Goal: Information Seeking & Learning: Check status

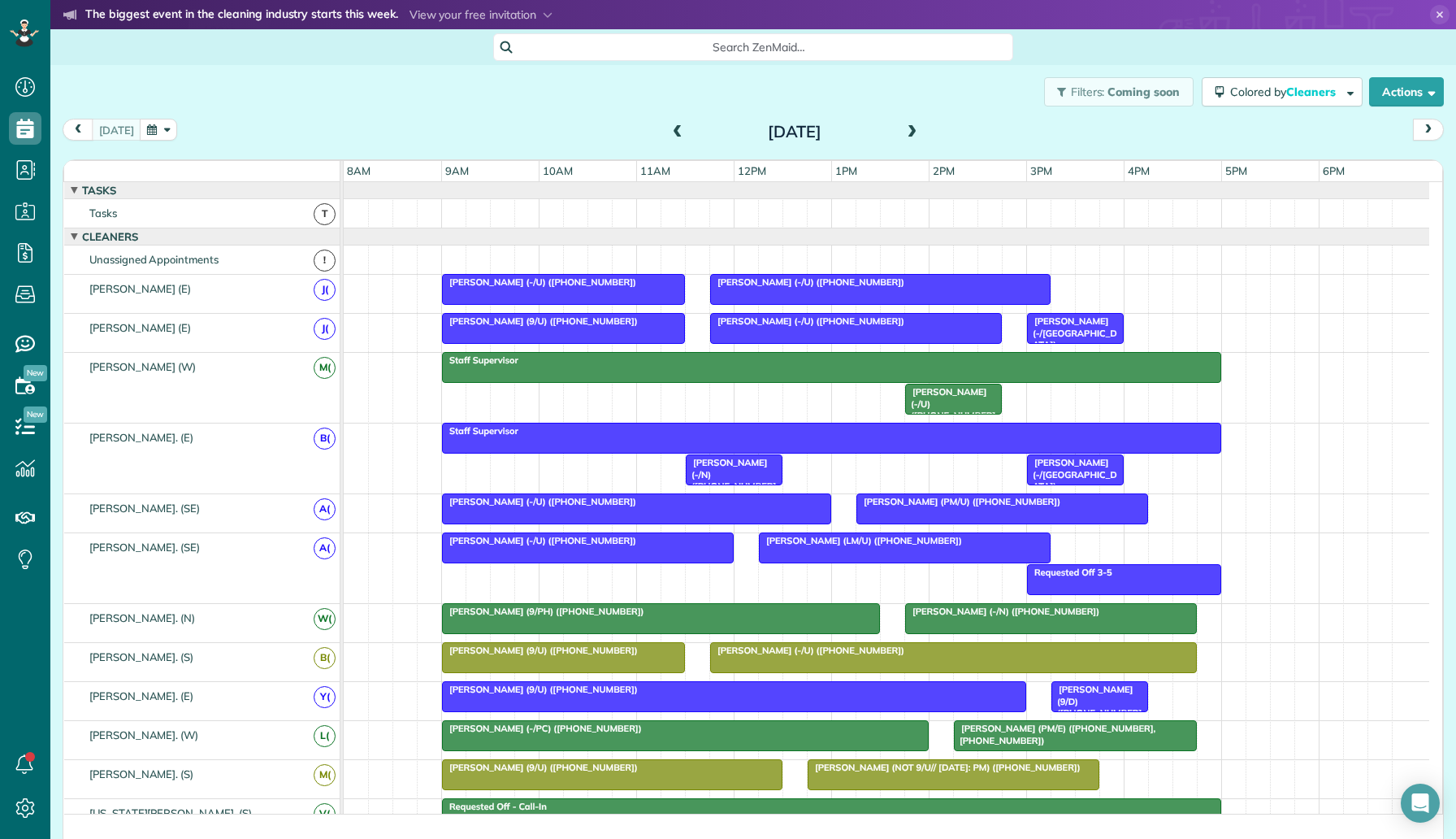
scroll to position [7, 7]
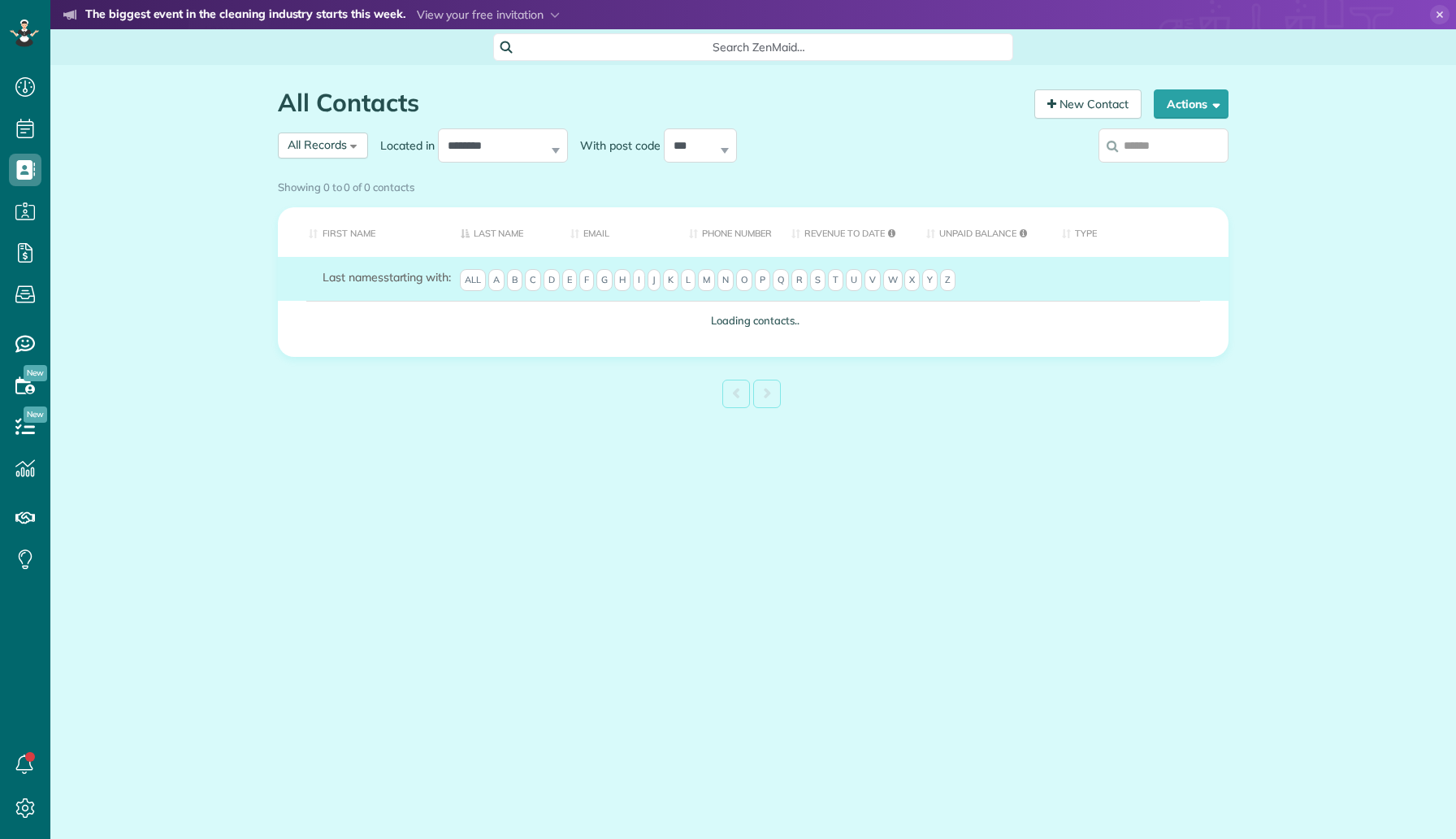
scroll to position [7, 7]
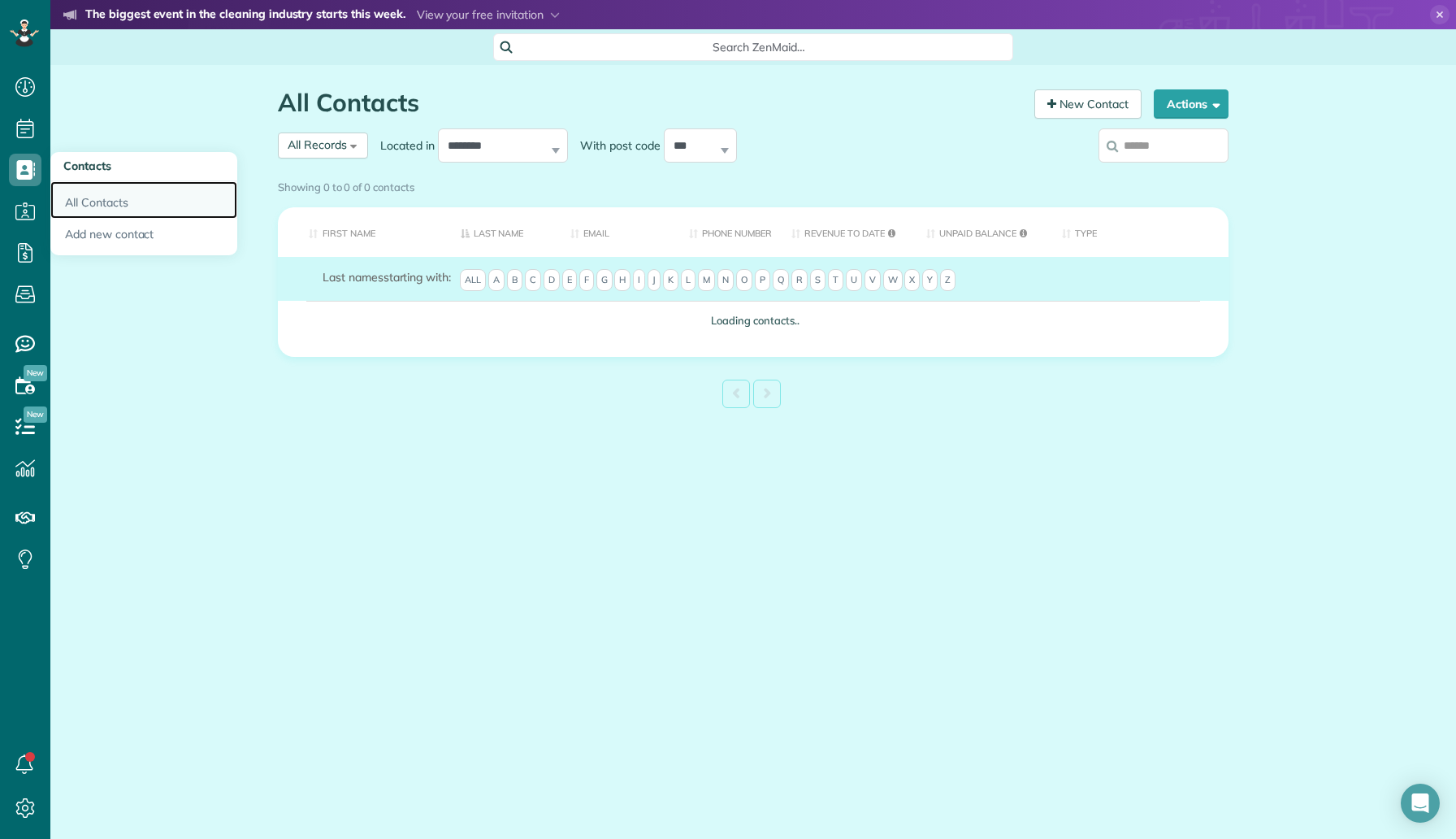
click at [89, 200] on link "All Contacts" at bounding box center [144, 200] width 187 height 38
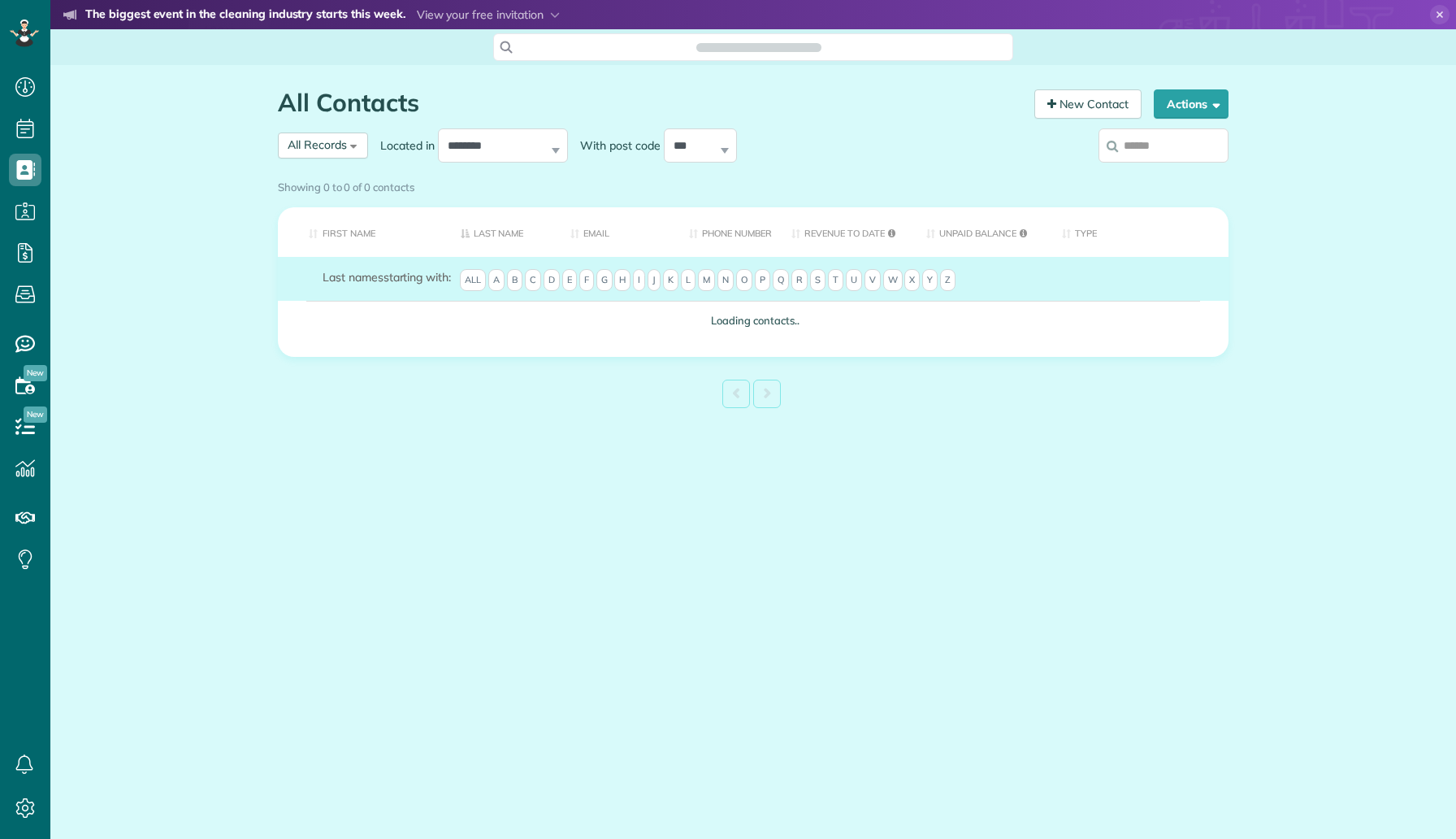
scroll to position [7, 7]
click at [1137, 155] on input "search" at bounding box center [1164, 145] width 130 height 34
click at [1186, 173] on div "Showing 0 to 0 of 0 contacts" at bounding box center [752, 183] width 951 height 22
click at [1186, 173] on div "Showing 0 to 0 of 0 contacts" at bounding box center [752, 187] width 975 height 29
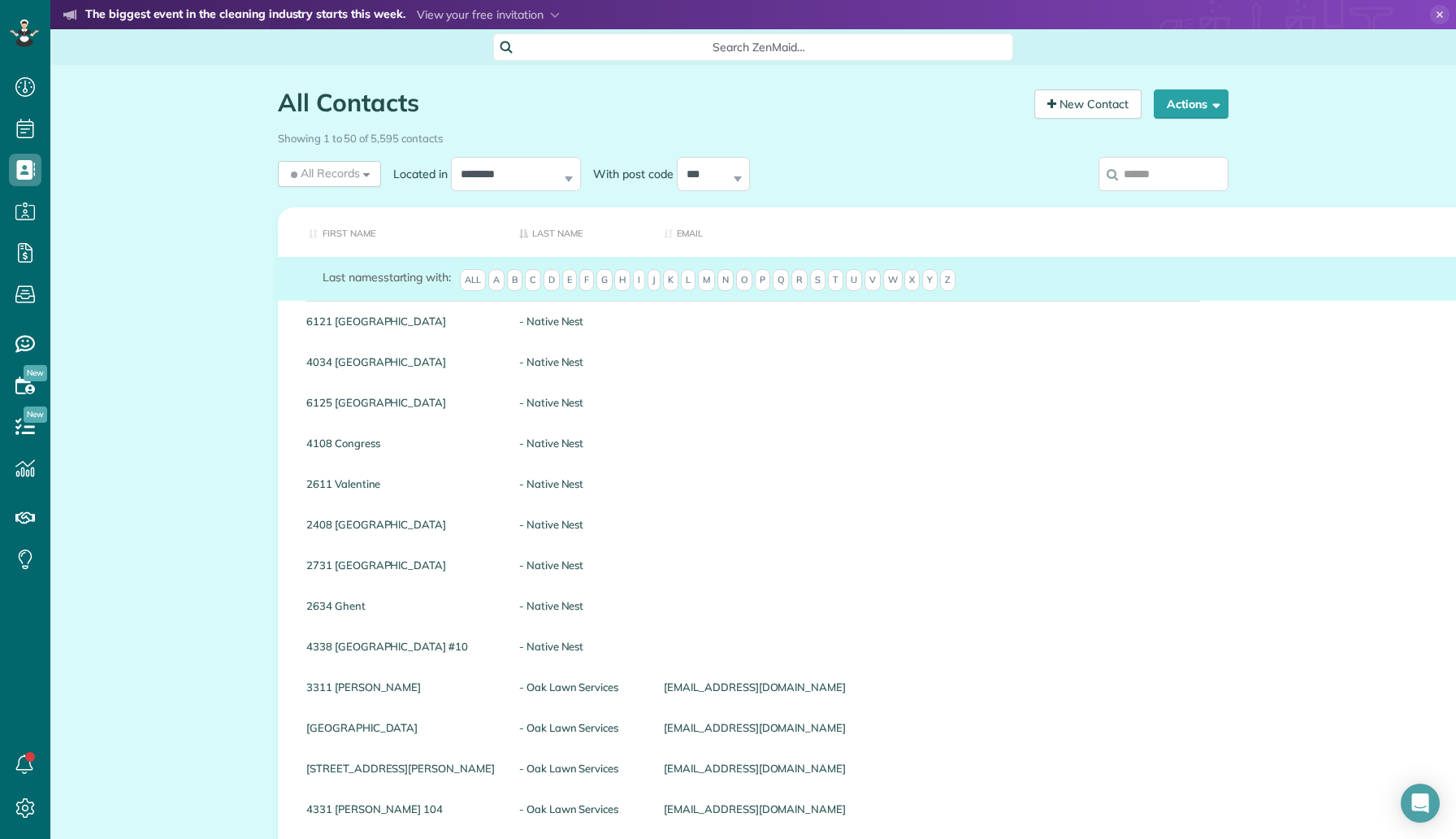
click at [1164, 168] on input "search" at bounding box center [1164, 174] width 130 height 34
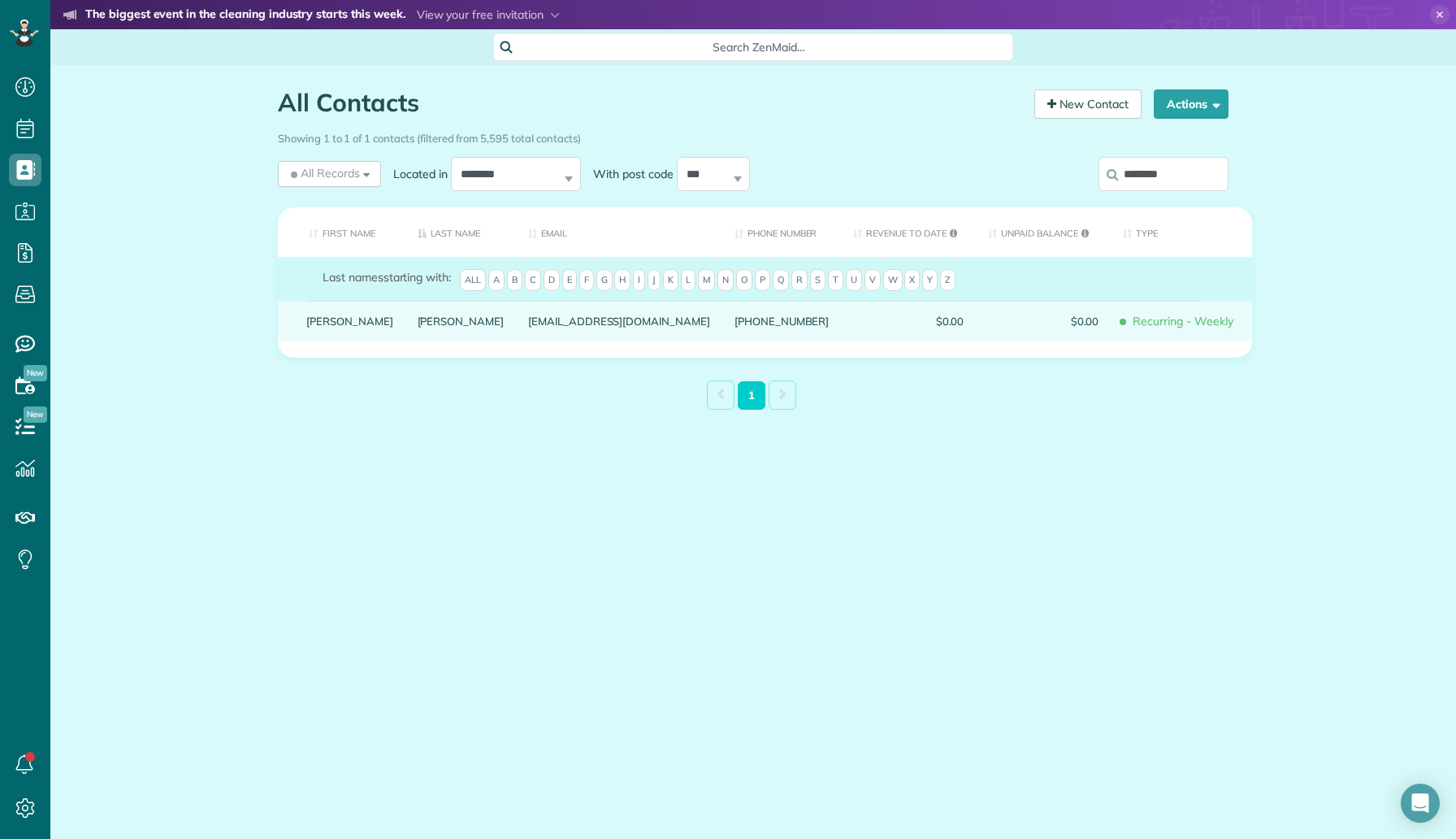
type input "********"
click at [418, 327] on link "Sutton" at bounding box center [462, 320] width 87 height 11
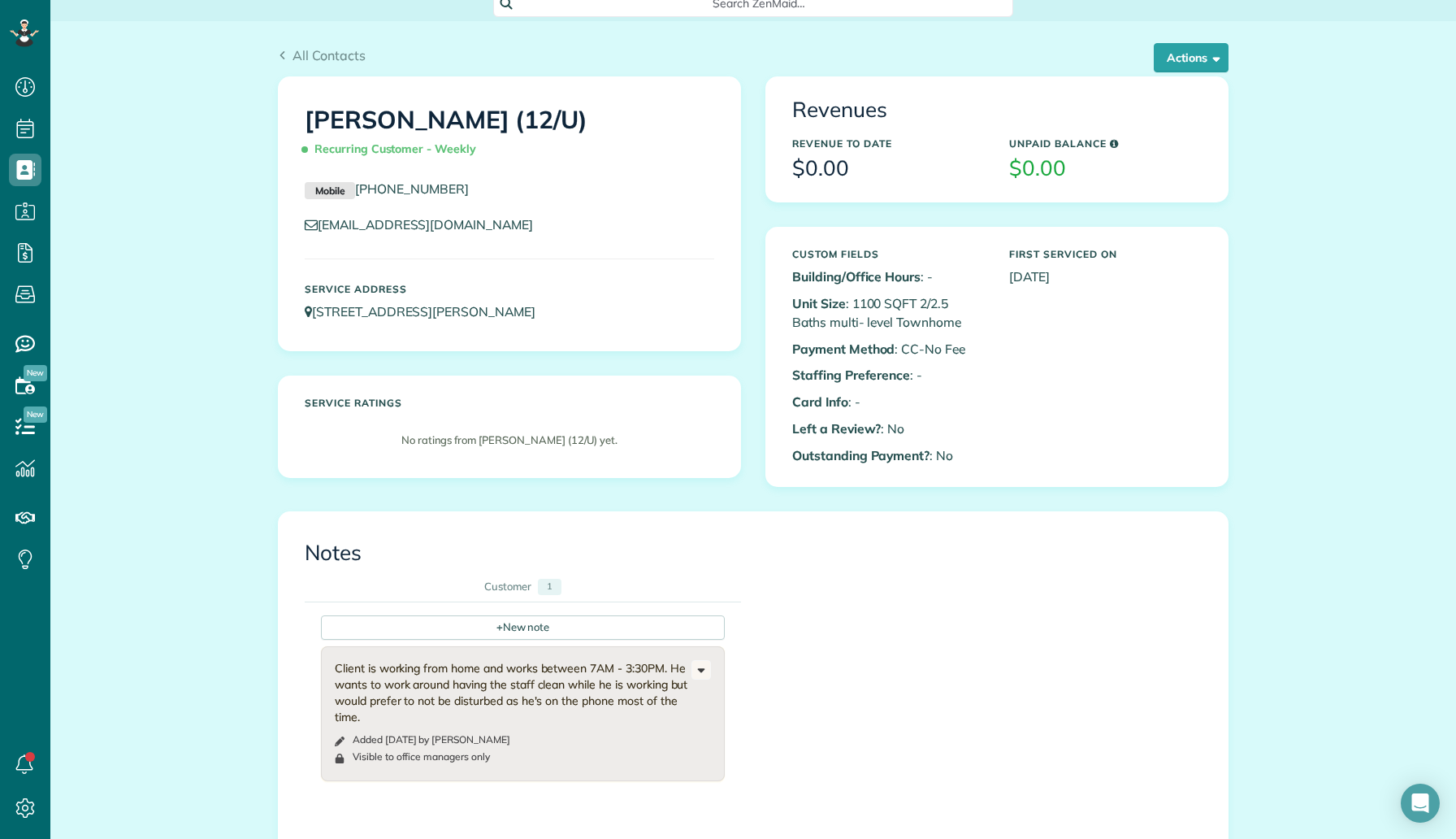
scroll to position [17, 0]
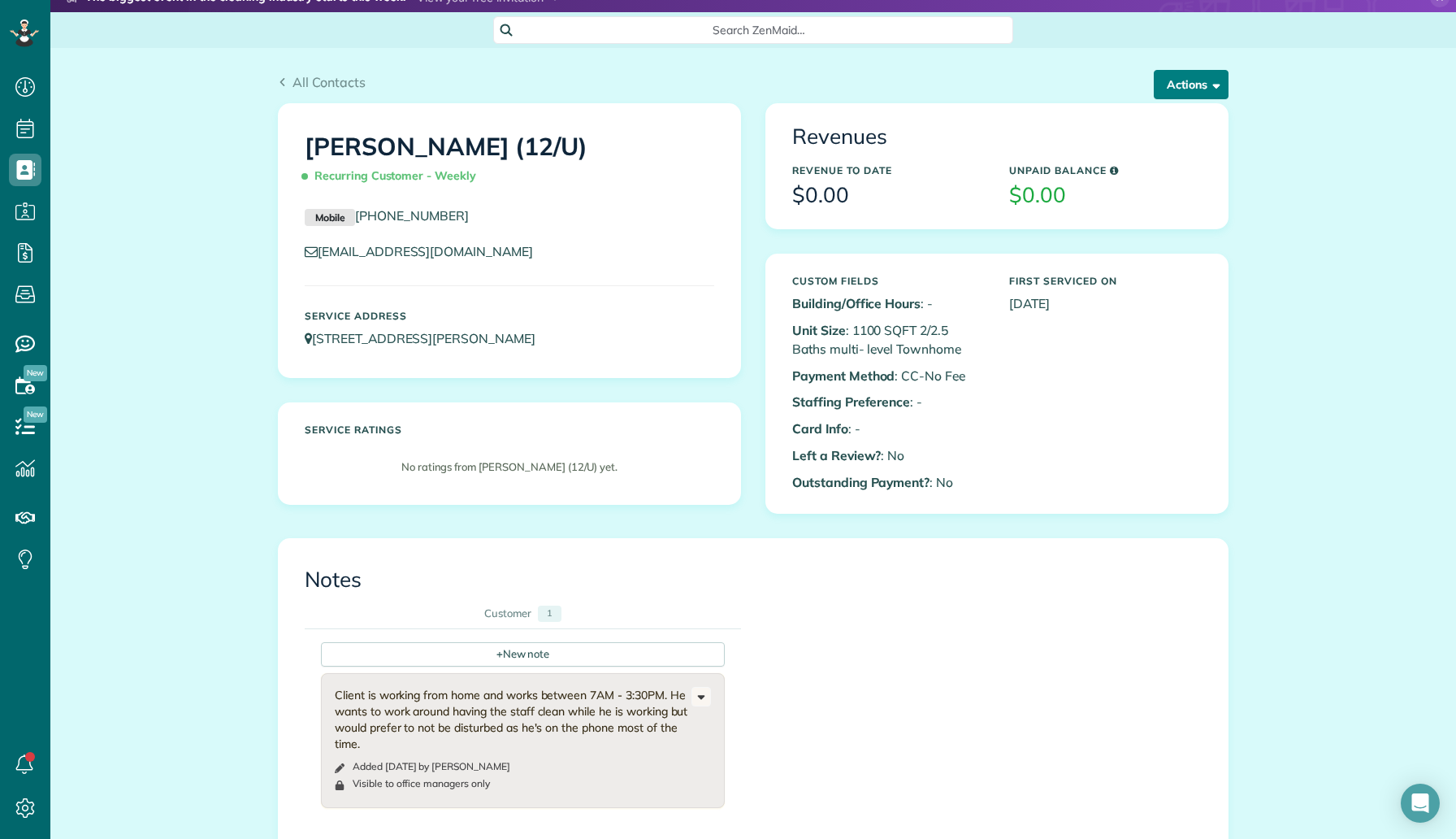
click at [1192, 79] on button "Actions" at bounding box center [1192, 85] width 75 height 30
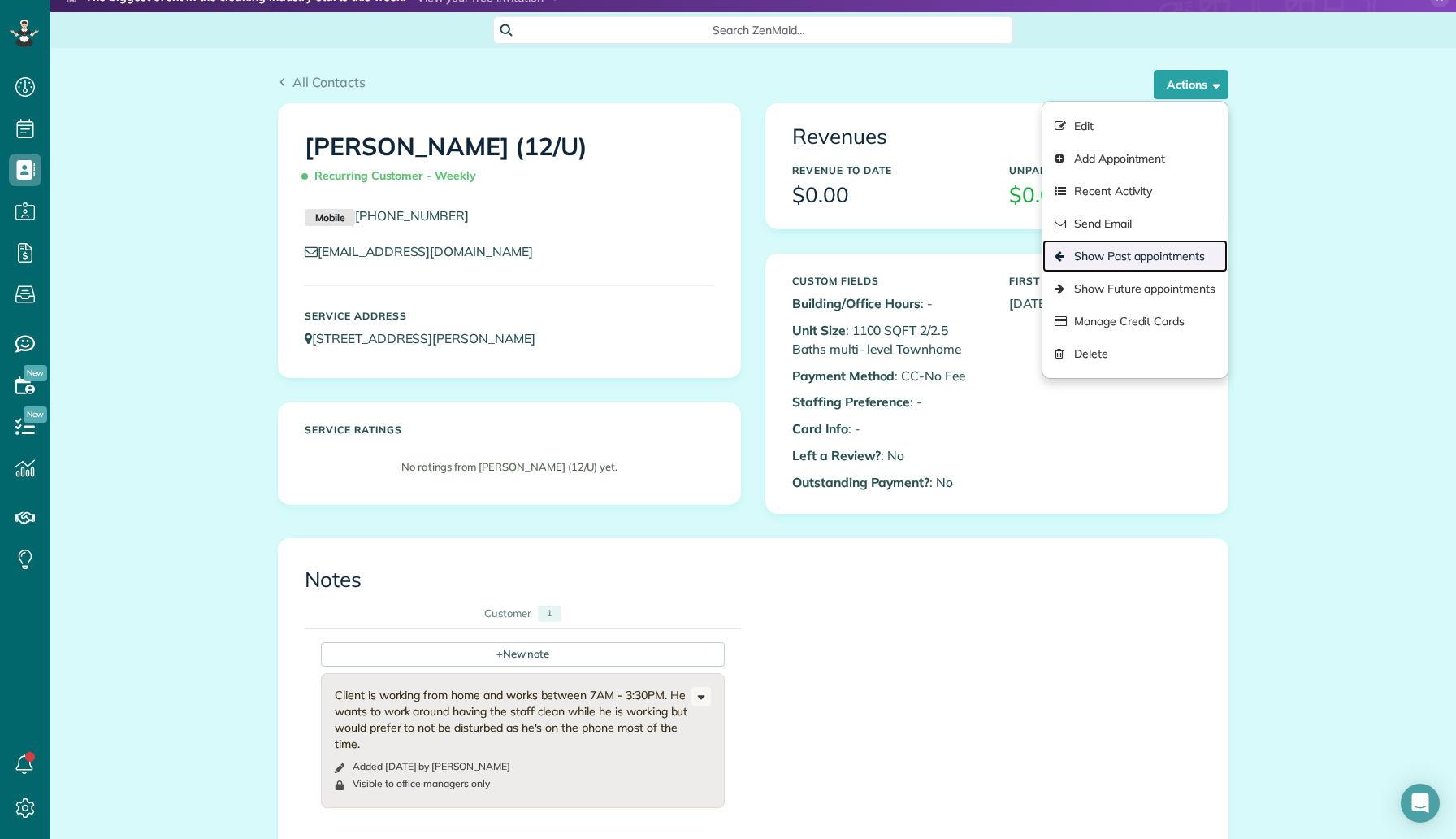
click at [1126, 262] on link "Show Past appointments" at bounding box center [1135, 256] width 185 height 32
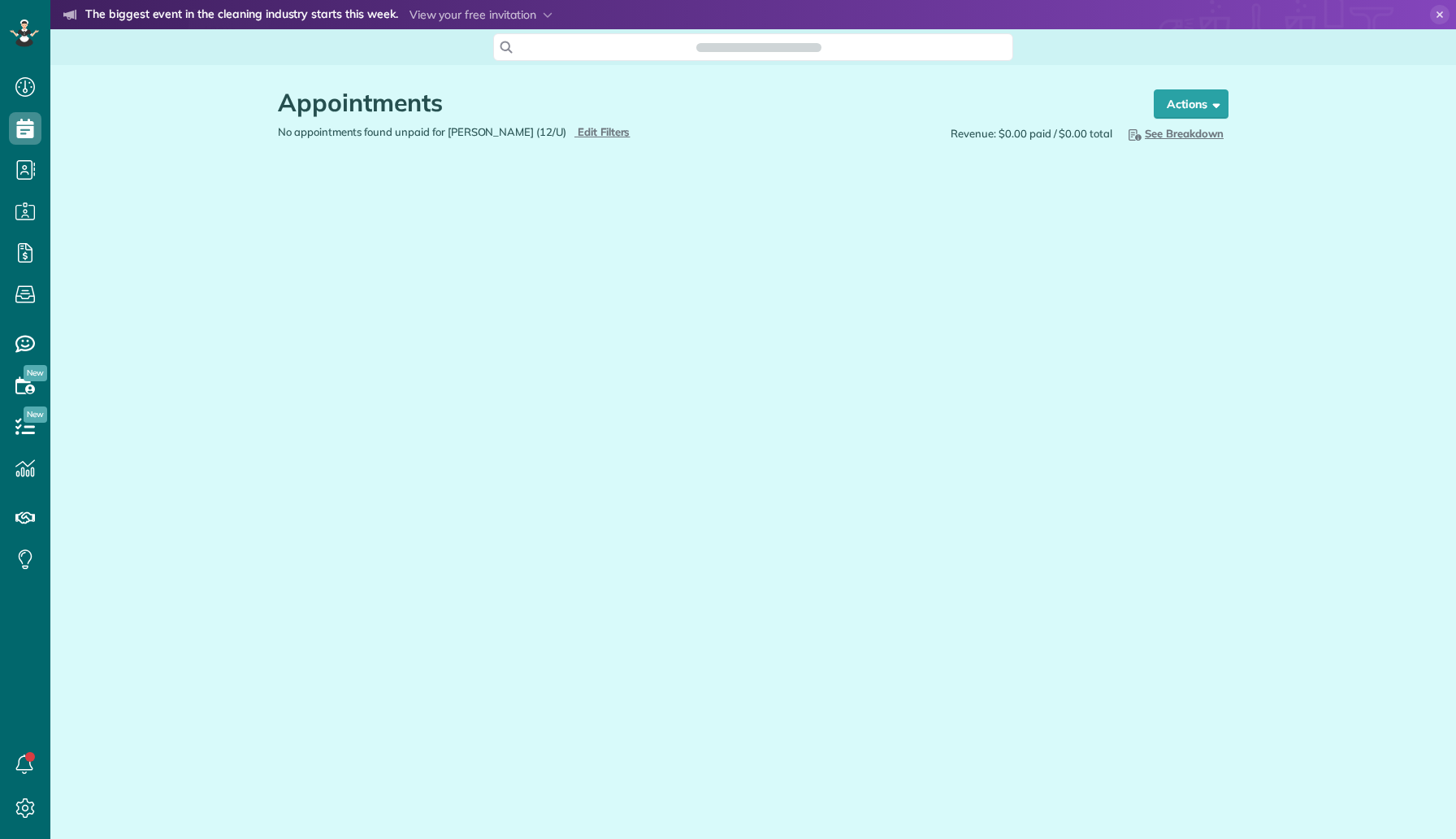
scroll to position [7, 7]
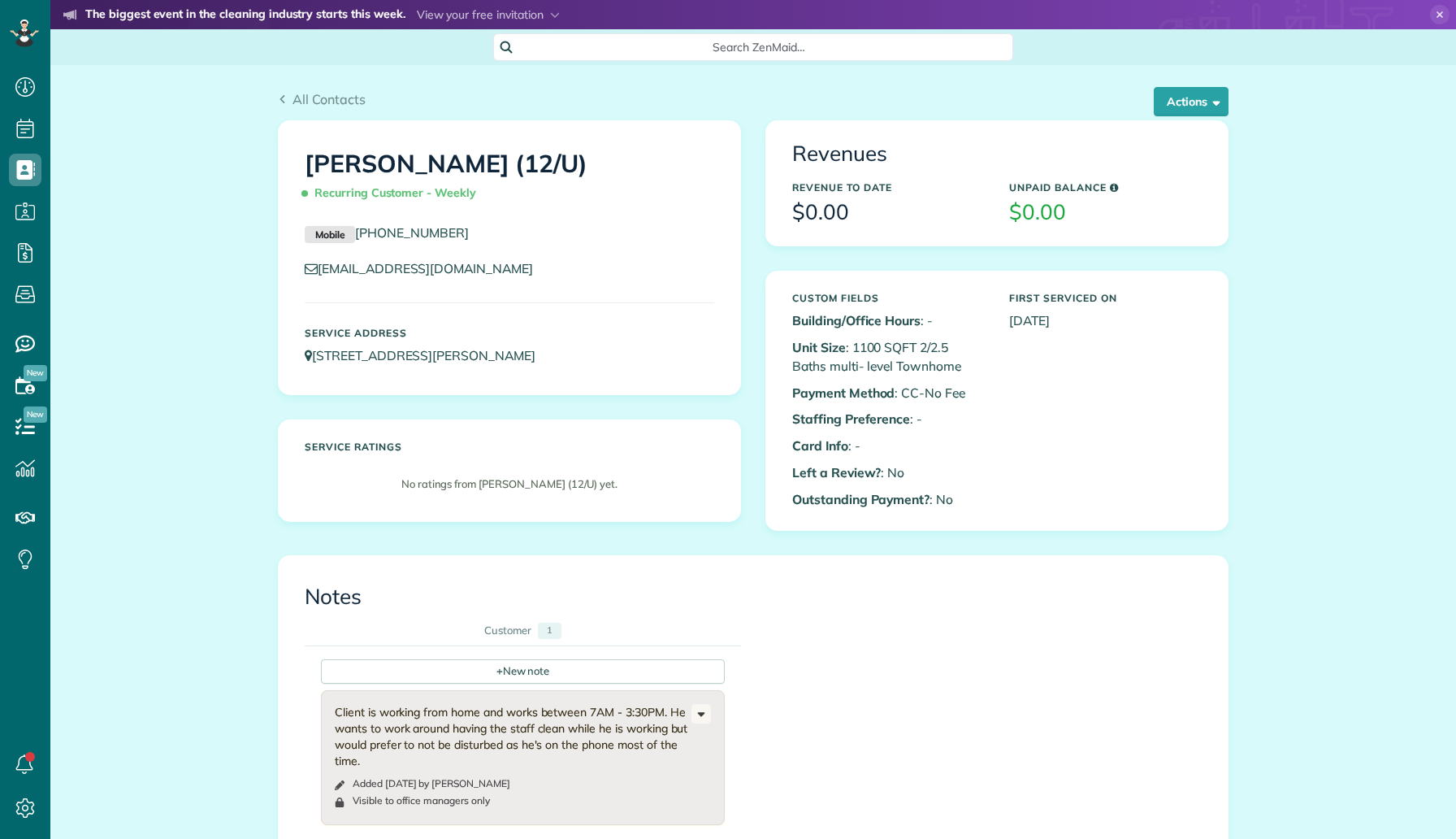
scroll to position [7, 7]
click at [1177, 100] on button "Actions" at bounding box center [1192, 102] width 75 height 30
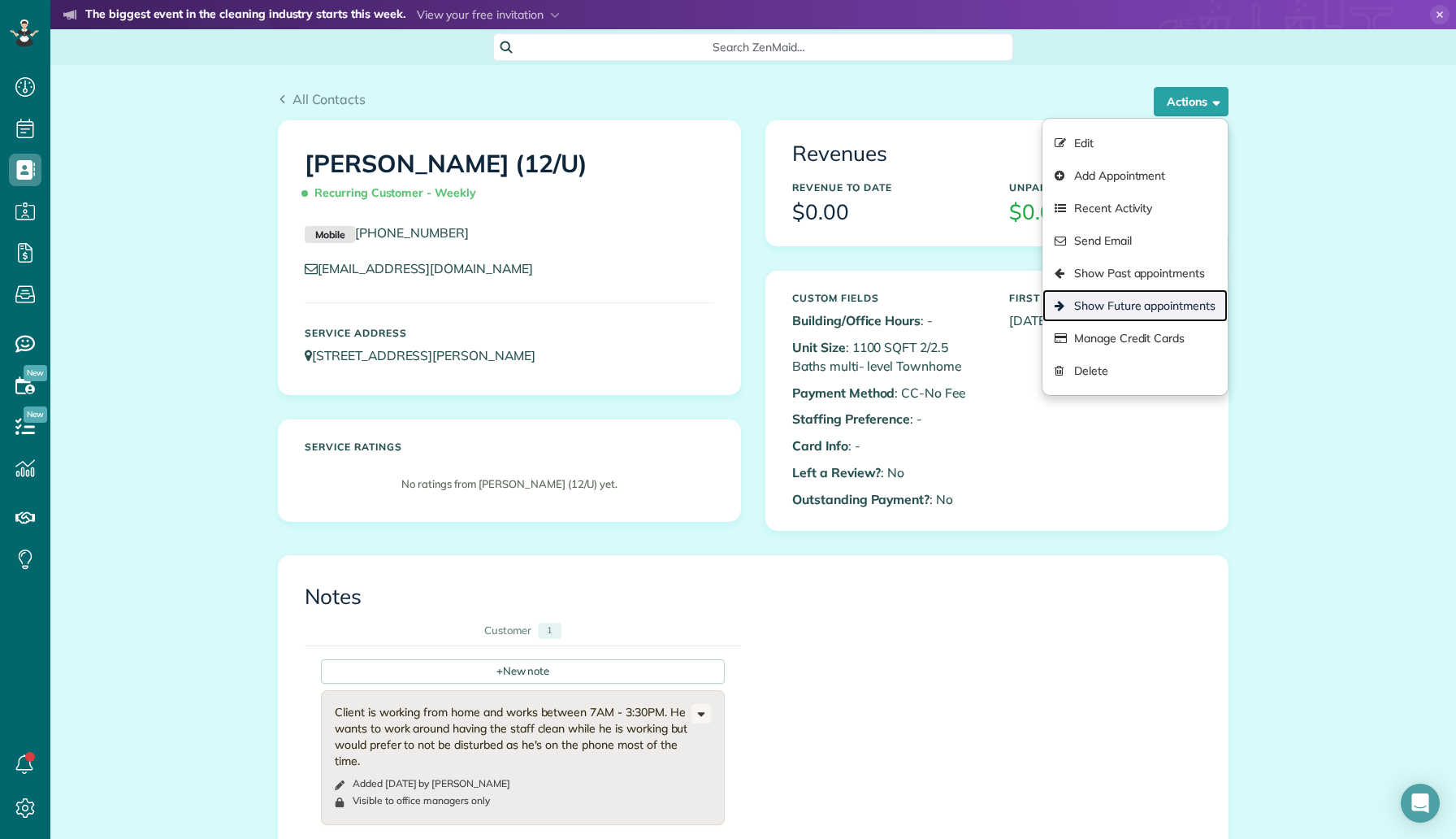
click at [1182, 297] on link "Show Future appointments" at bounding box center [1135, 305] width 185 height 32
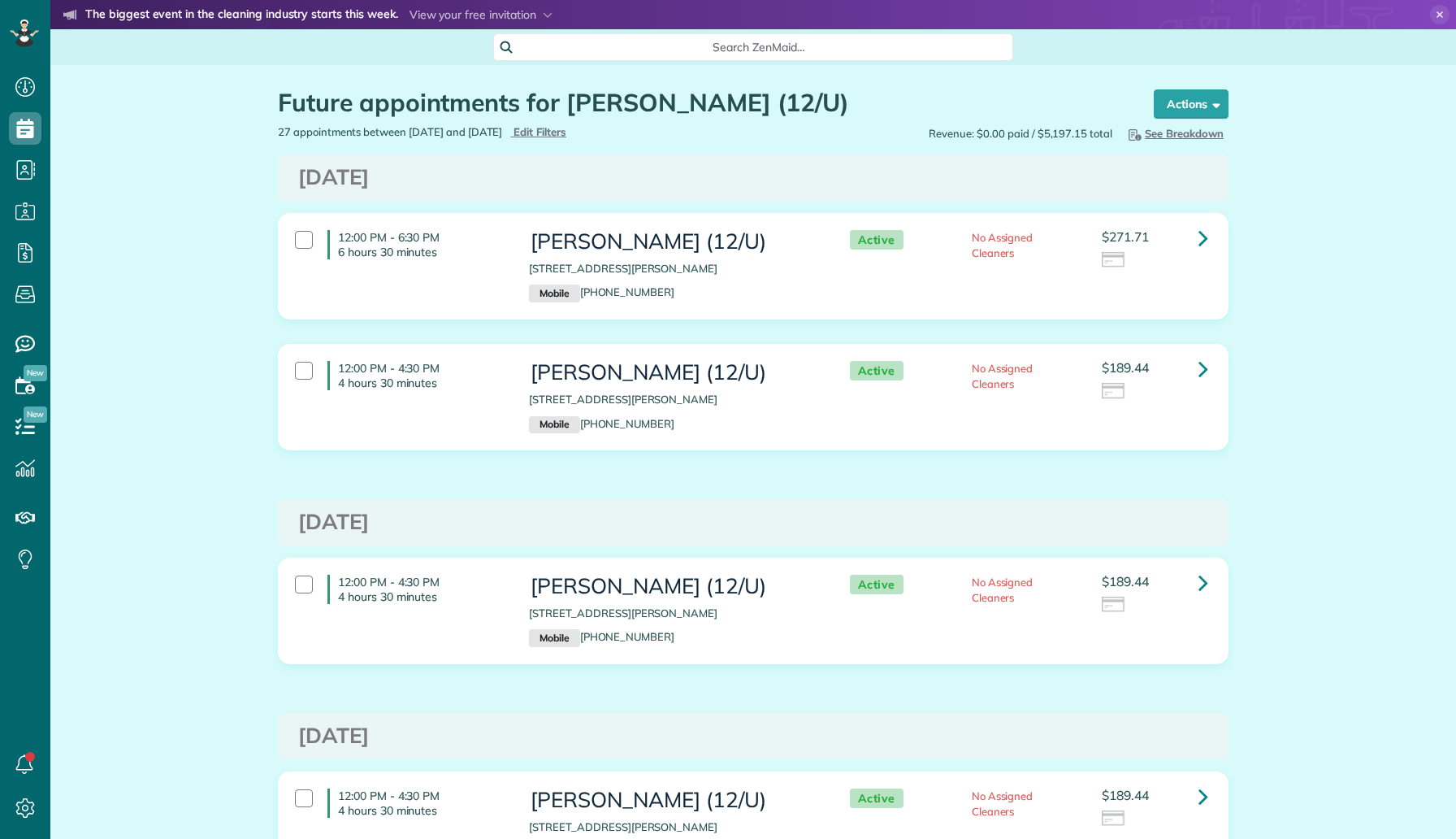
scroll to position [7, 7]
